Goal: Find contact information: Find contact information

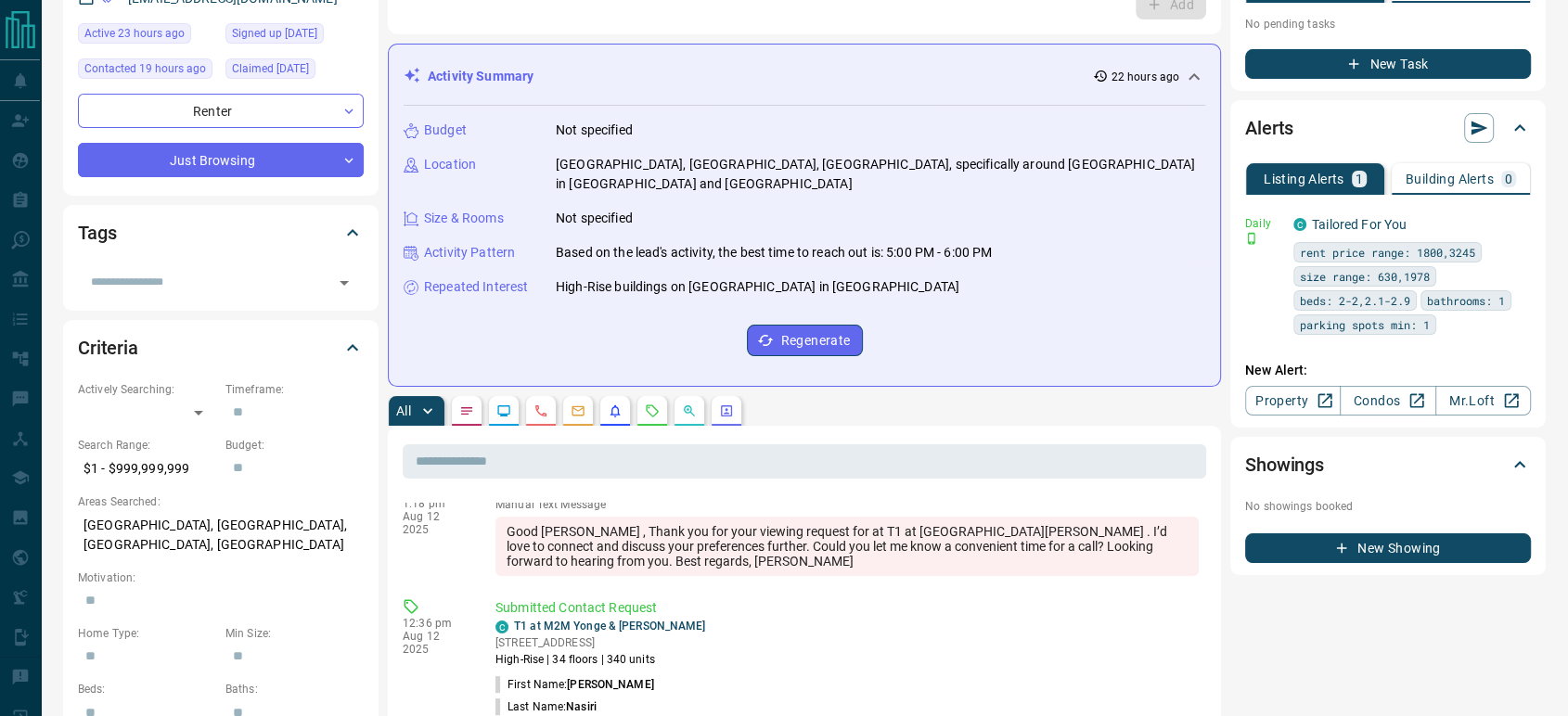
scroll to position [206, 0]
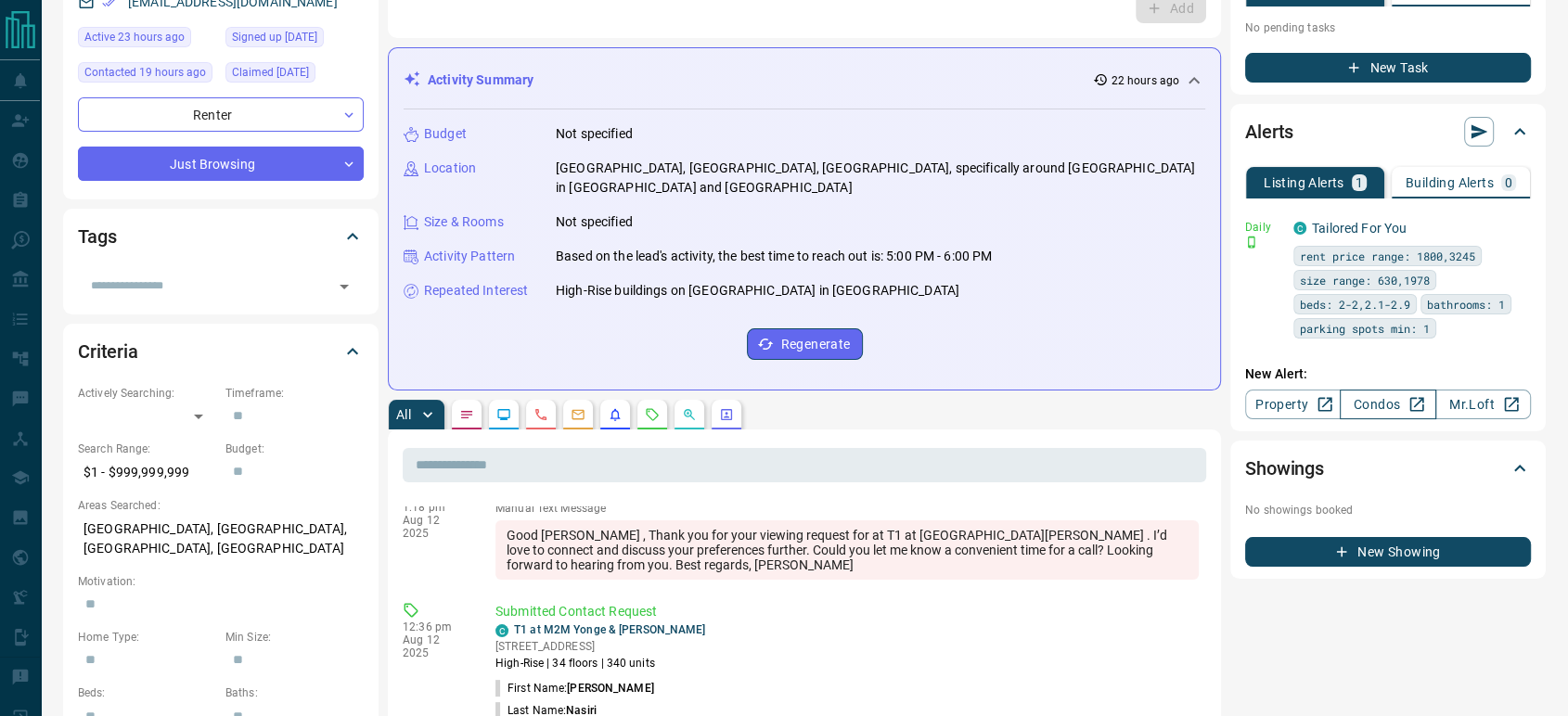
click at [1378, 402] on link "Condos" at bounding box center [1387, 404] width 96 height 30
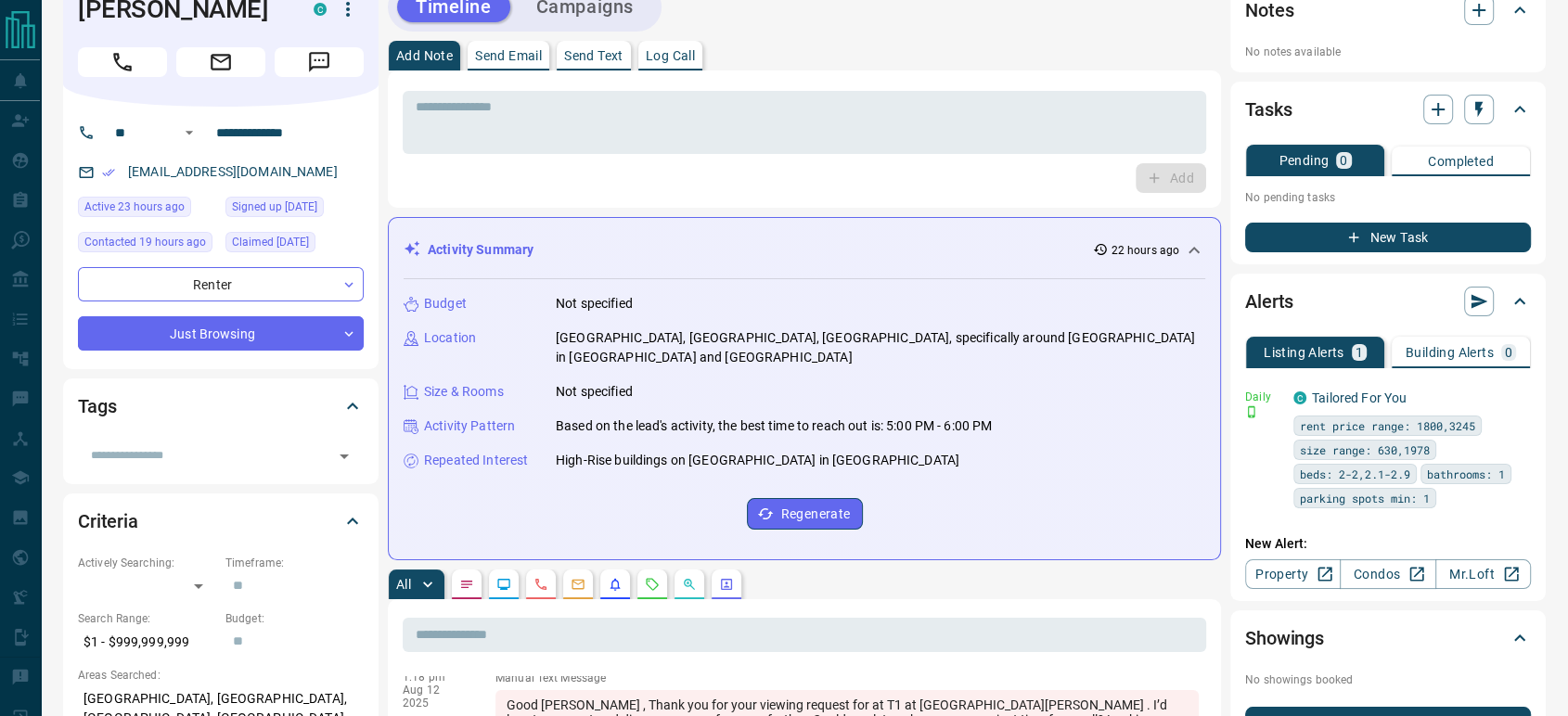
scroll to position [0, 0]
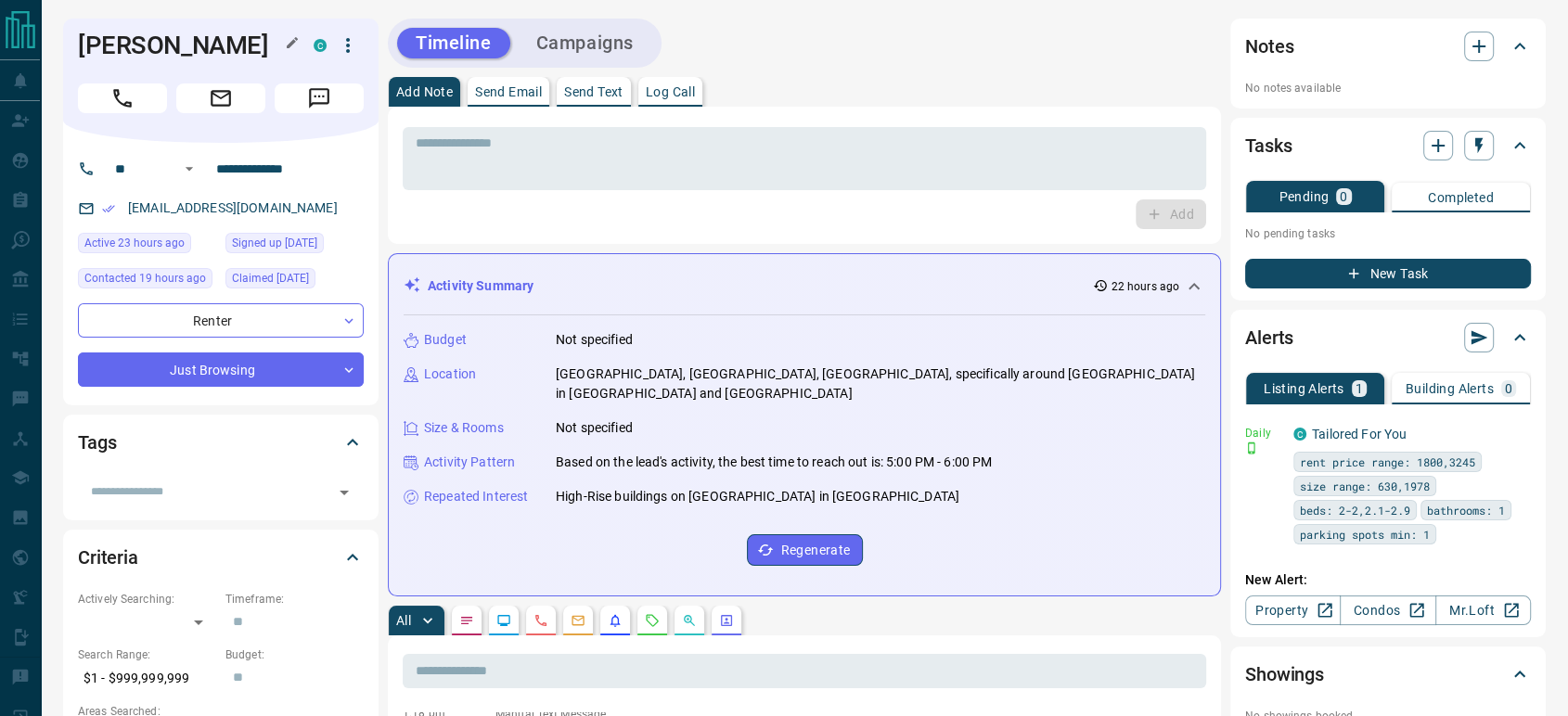
click at [154, 48] on h1 "Shahtaj Nasiri" at bounding box center [181, 46] width 207 height 30
copy div "Shahtaj Nasiri C"
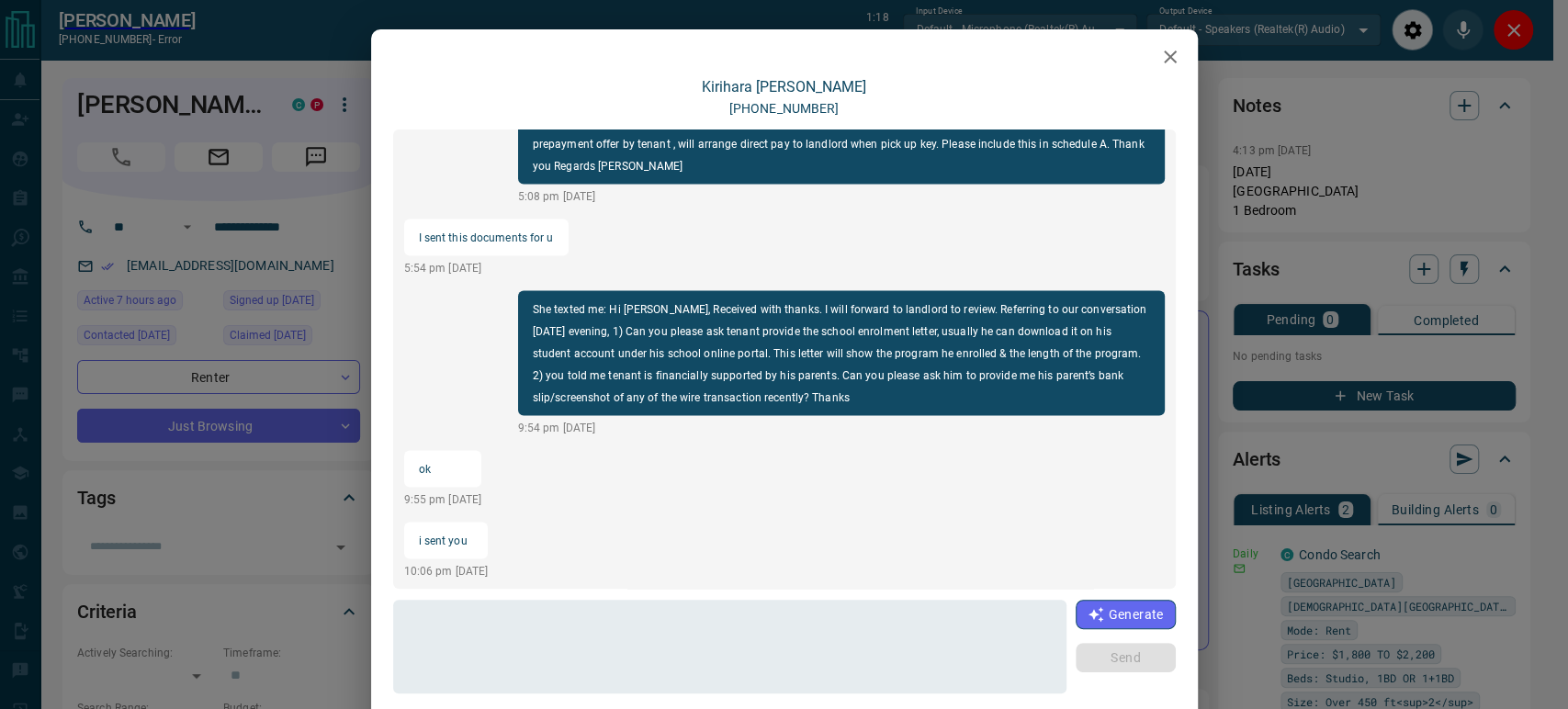
scroll to position [734, 0]
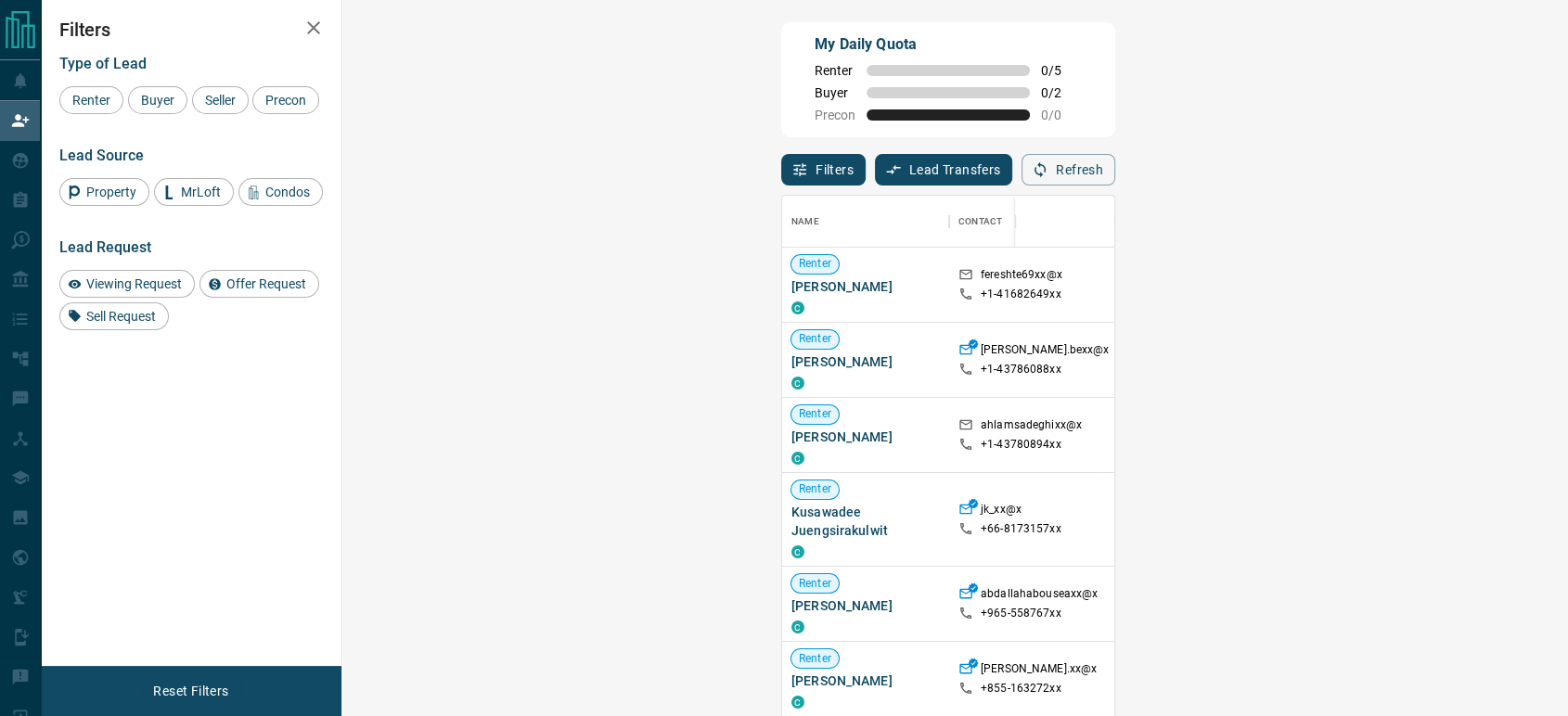
scroll to position [527, 1170]
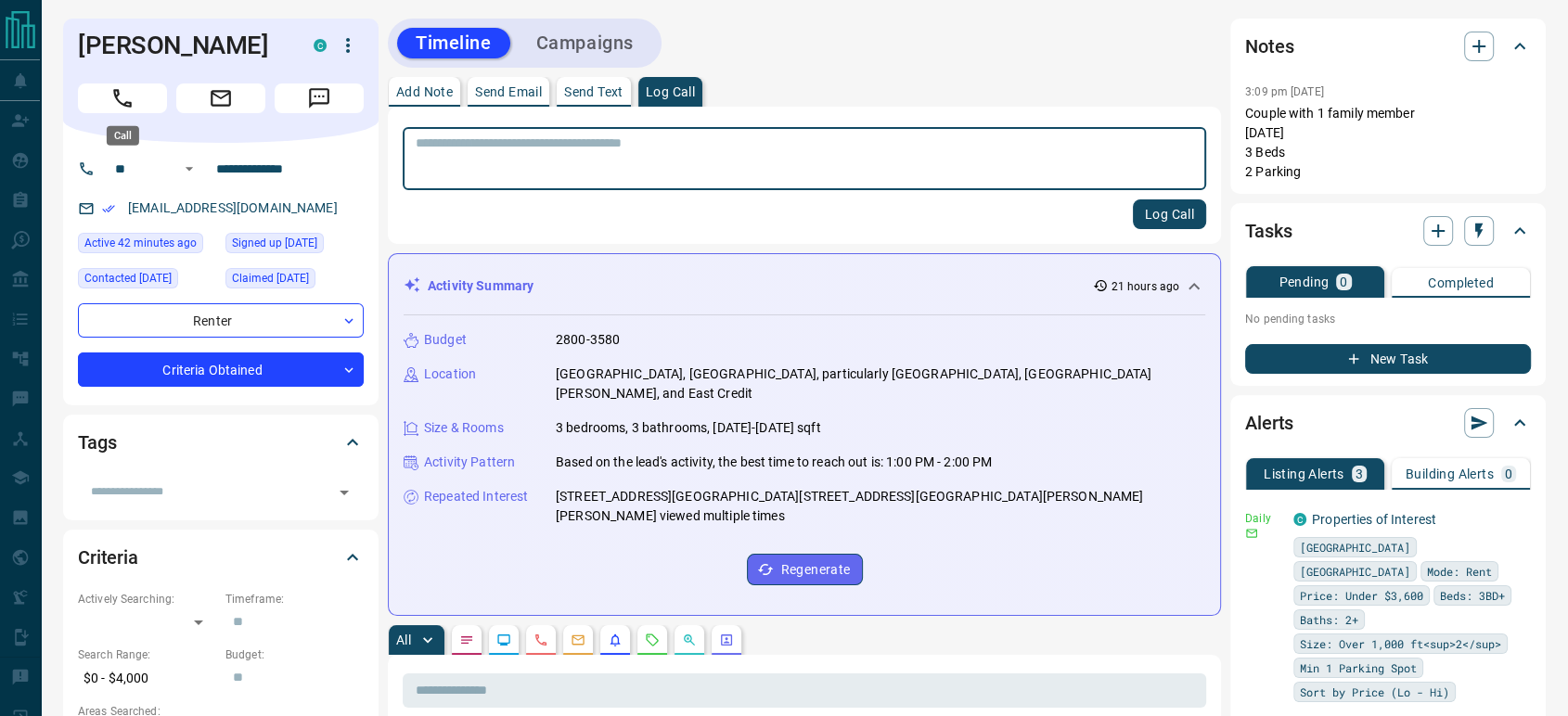
click at [122, 105] on icon "Call" at bounding box center [123, 99] width 24 height 24
